Goal: Navigation & Orientation: Find specific page/section

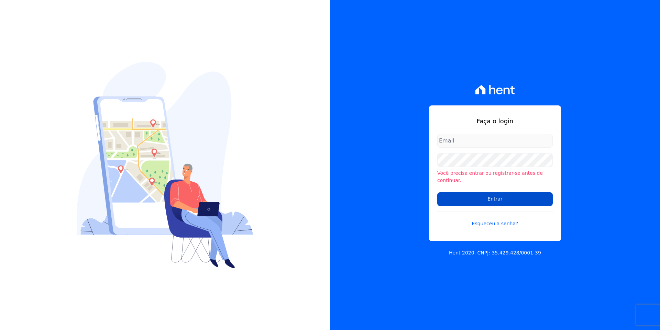
type input "[EMAIL_ADDRESS][DOMAIN_NAME]"
click at [486, 196] on input "Entrar" at bounding box center [494, 199] width 115 height 14
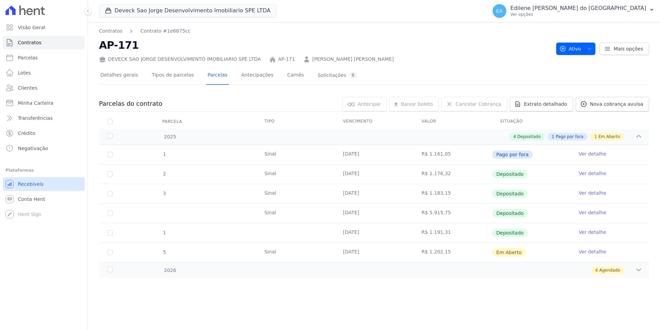
click at [41, 180] on link "Recebíveis" at bounding box center [44, 184] width 82 height 14
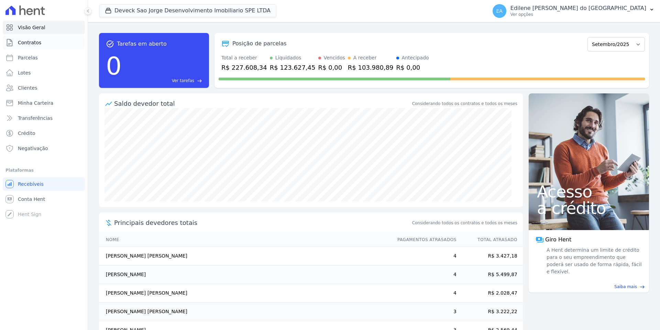
click at [35, 41] on span "Contratos" at bounding box center [29, 42] width 23 height 7
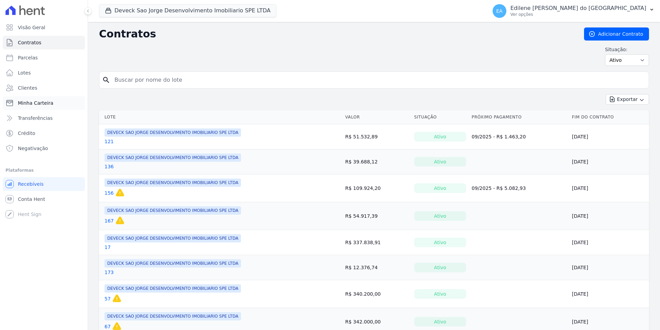
click at [37, 103] on span "Minha Carteira" at bounding box center [35, 103] width 35 height 7
